Goal: Information Seeking & Learning: Understand process/instructions

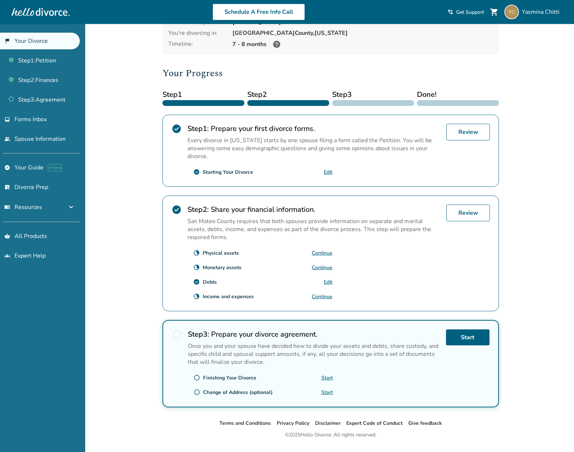
scroll to position [75, 0]
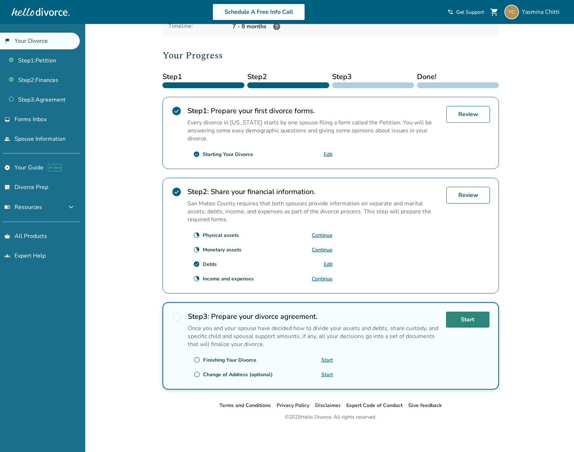
click at [464, 321] on link "Start" at bounding box center [468, 320] width 44 height 16
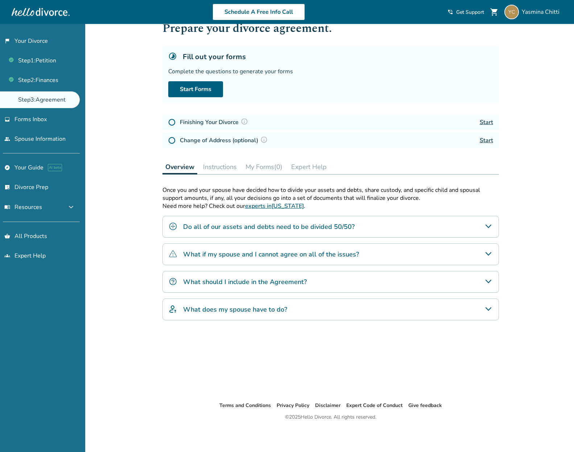
click at [312, 229] on h4 "Do all of our assets and debts need to be divided 50/50?" at bounding box center [269, 226] width 172 height 9
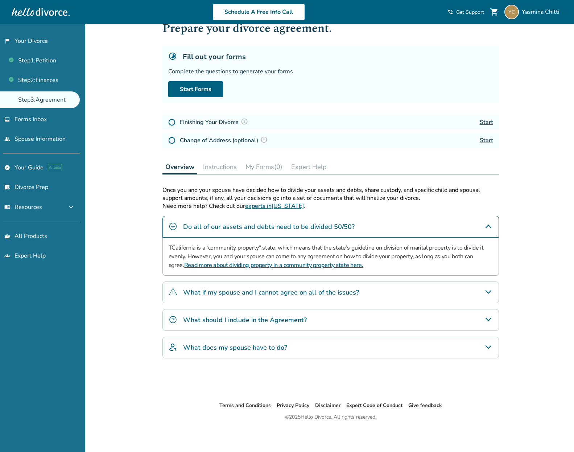
click at [284, 295] on h4 "What if my spouse and I cannot agree on all of the issues?" at bounding box center [271, 292] width 176 height 9
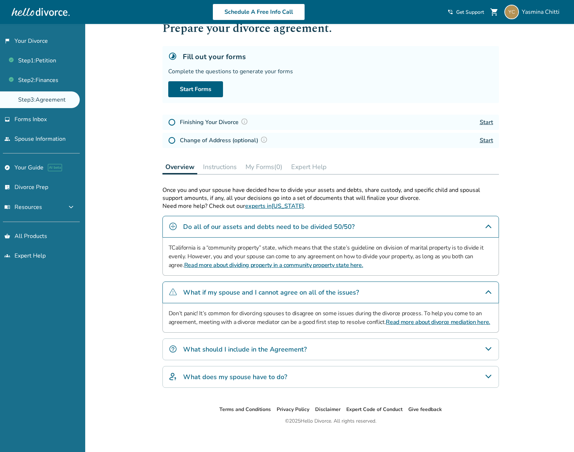
click at [293, 352] on h4 "What should I include in the Agreement?" at bounding box center [245, 349] width 124 height 9
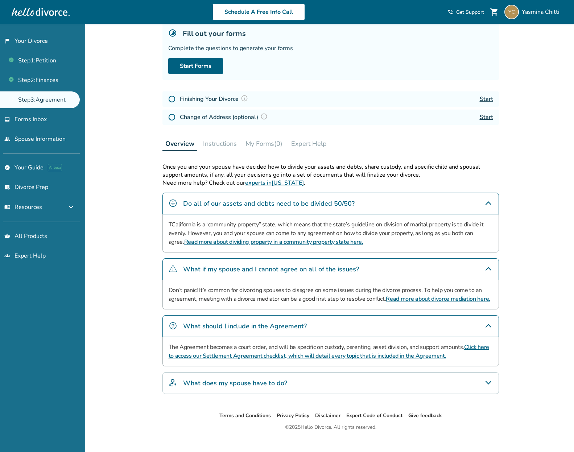
scroll to position [59, 0]
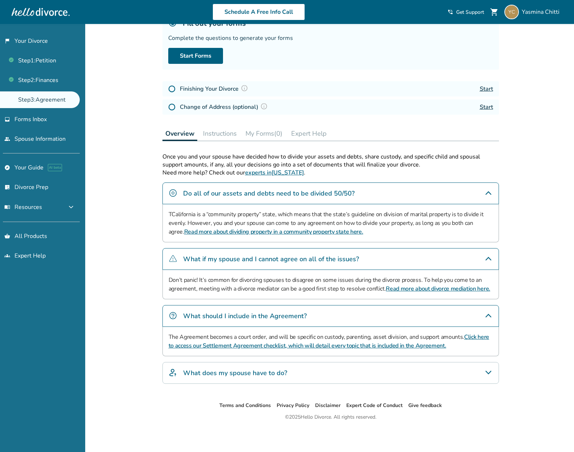
click at [275, 372] on h4 "What does my spouse have to do?" at bounding box center [235, 372] width 104 height 9
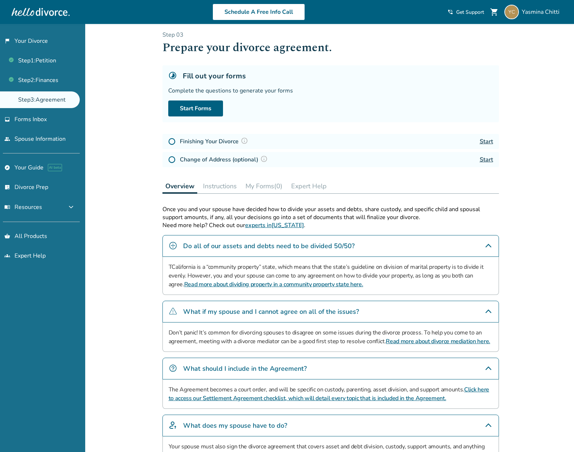
scroll to position [0, 0]
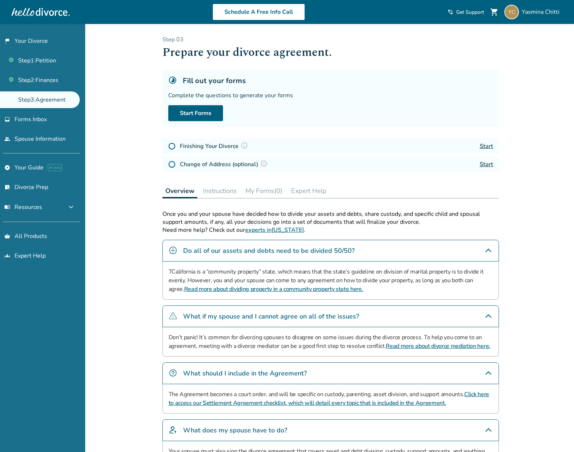
click at [227, 191] on button "Instructions" at bounding box center [220, 190] width 40 height 15
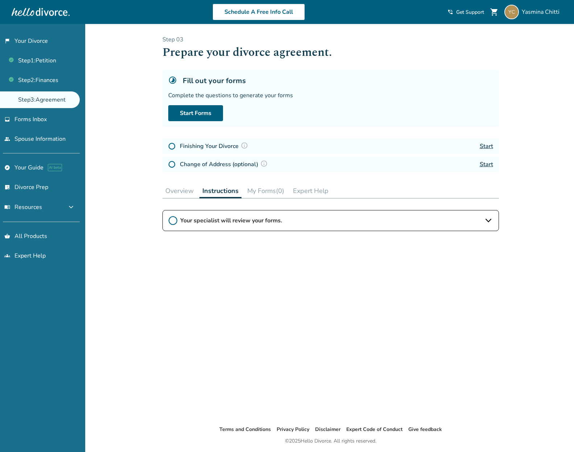
click at [490, 146] on link "Start" at bounding box center [486, 146] width 13 height 8
click at [191, 113] on link "Start Forms" at bounding box center [195, 113] width 55 height 16
